Goal: Task Accomplishment & Management: Use online tool/utility

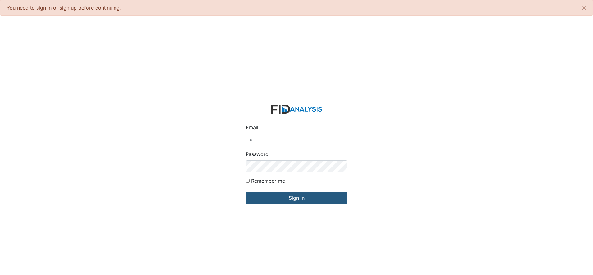
type input "[EMAIL_ADDRESS][DOMAIN_NAME]"
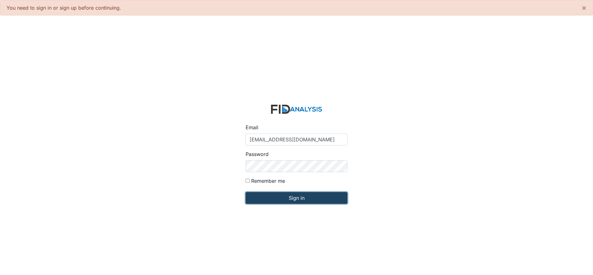
click at [296, 196] on input "Sign in" at bounding box center [297, 198] width 102 height 12
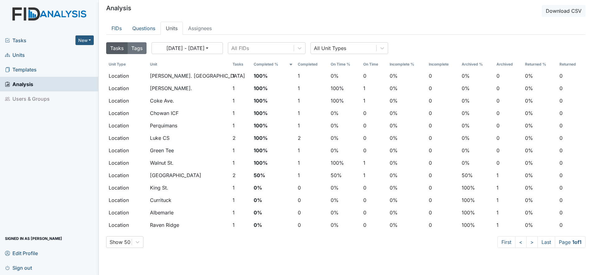
click at [20, 53] on span "Units" at bounding box center [15, 55] width 20 height 10
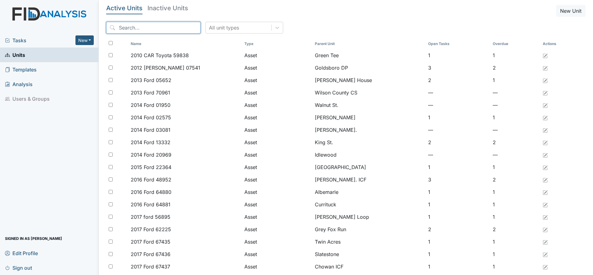
click at [128, 29] on input "search" at bounding box center [153, 28] width 94 height 12
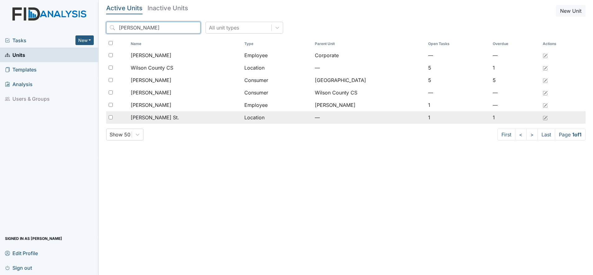
type input "wilson"
click at [147, 117] on span "[PERSON_NAME] St." at bounding box center [155, 117] width 48 height 7
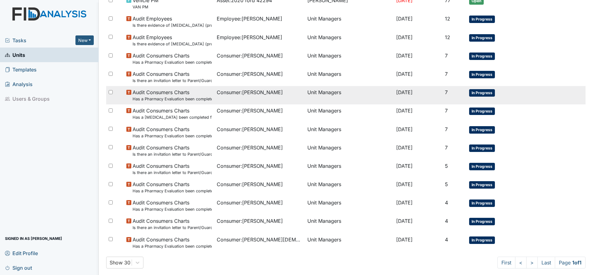
scroll to position [115, 0]
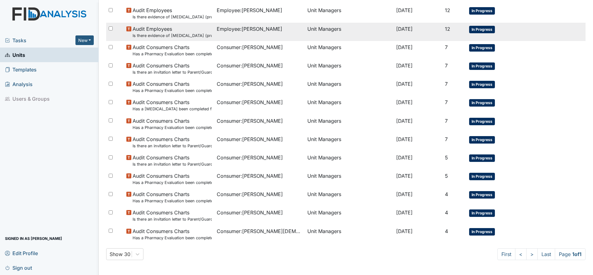
click at [253, 29] on span "Employee : Jackson, Kerianna" at bounding box center [250, 28] width 66 height 7
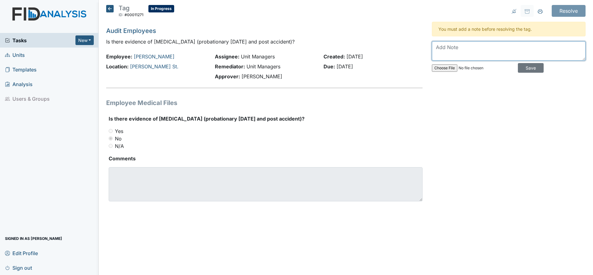
click at [446, 48] on textarea at bounding box center [509, 50] width 154 height 19
type textarea "Drug test completed on 8/11/25 by Kim"
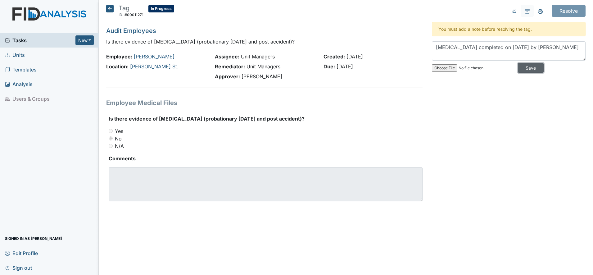
click at [525, 67] on input "Save" at bounding box center [531, 68] width 26 height 10
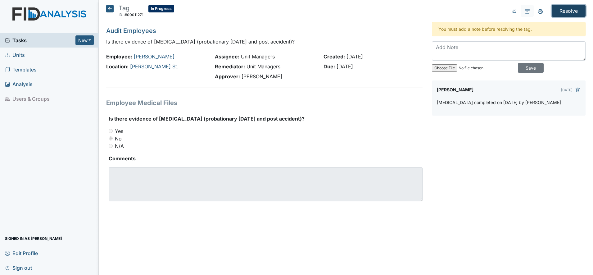
click at [568, 10] on input "Resolve" at bounding box center [569, 11] width 34 height 12
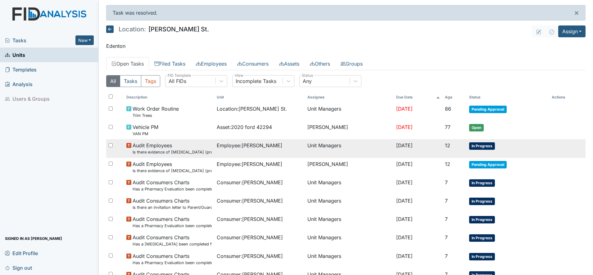
click at [243, 145] on span "Employee : [PERSON_NAME]" at bounding box center [250, 145] width 66 height 7
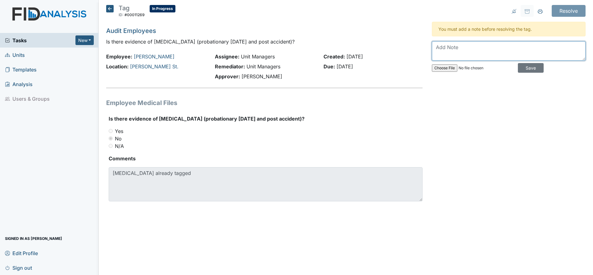
click at [438, 49] on textarea at bounding box center [509, 50] width 154 height 19
type textarea "Drug screen completed June 4 by nurse"
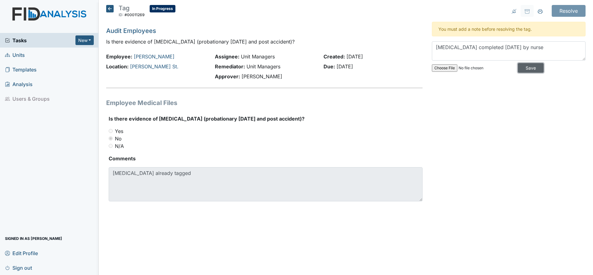
click at [527, 69] on input "Save" at bounding box center [531, 68] width 26 height 10
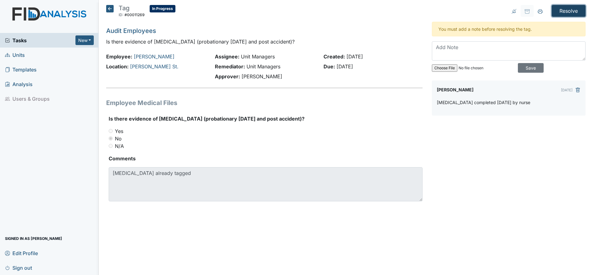
click at [567, 9] on input "Resolve" at bounding box center [569, 11] width 34 height 12
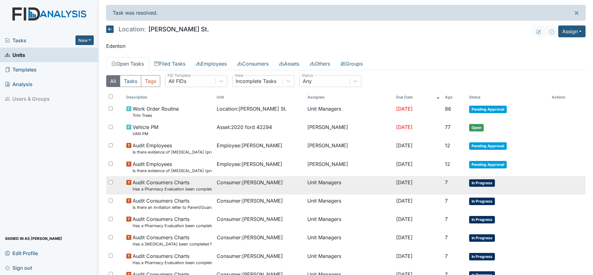
click at [252, 182] on span "Consumer : Markham, Bryan" at bounding box center [250, 182] width 66 height 7
